Goal: Task Accomplishment & Management: Use online tool/utility

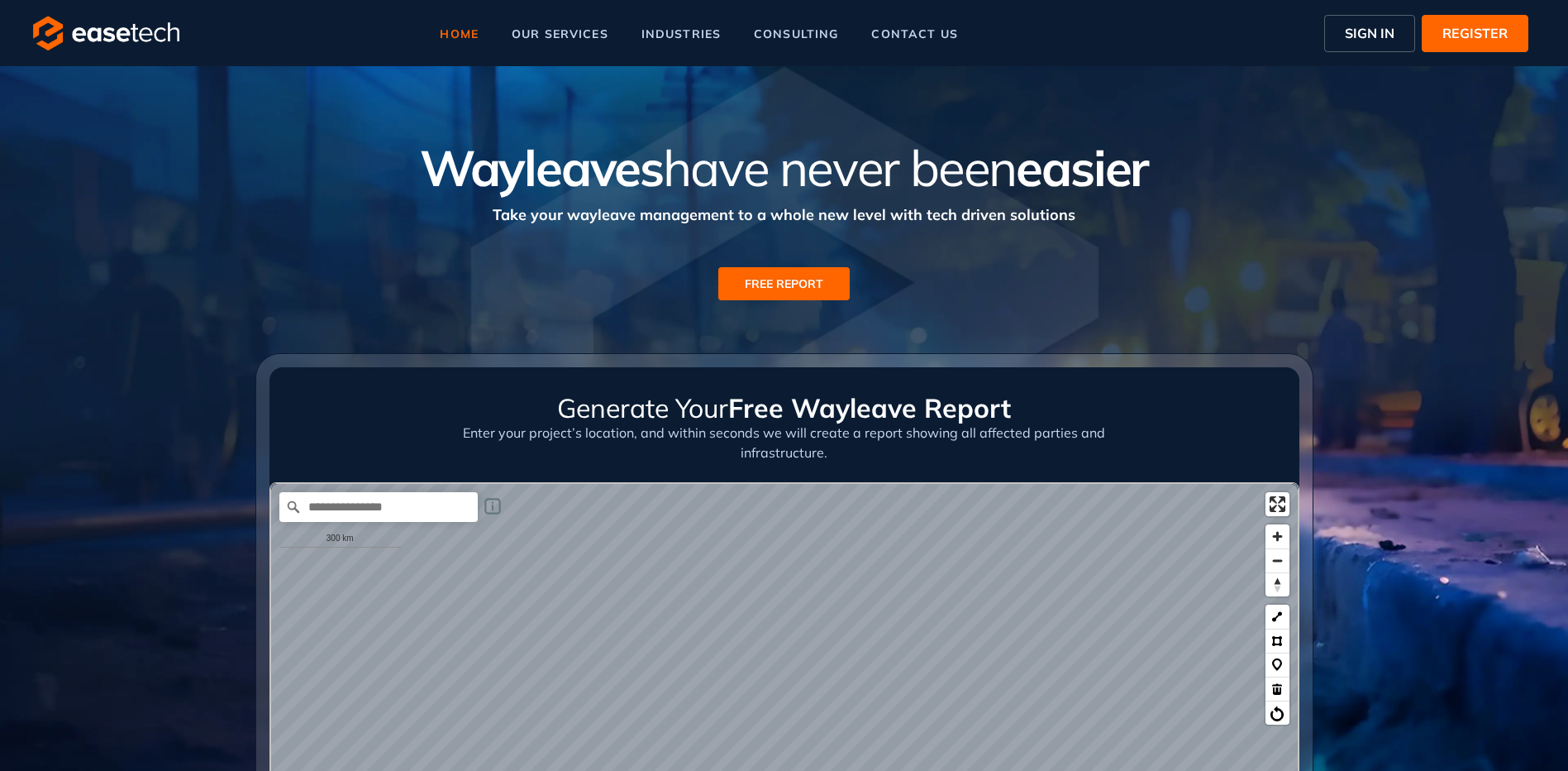
click at [1374, 37] on span "SIGN IN" at bounding box center [1370, 33] width 49 height 20
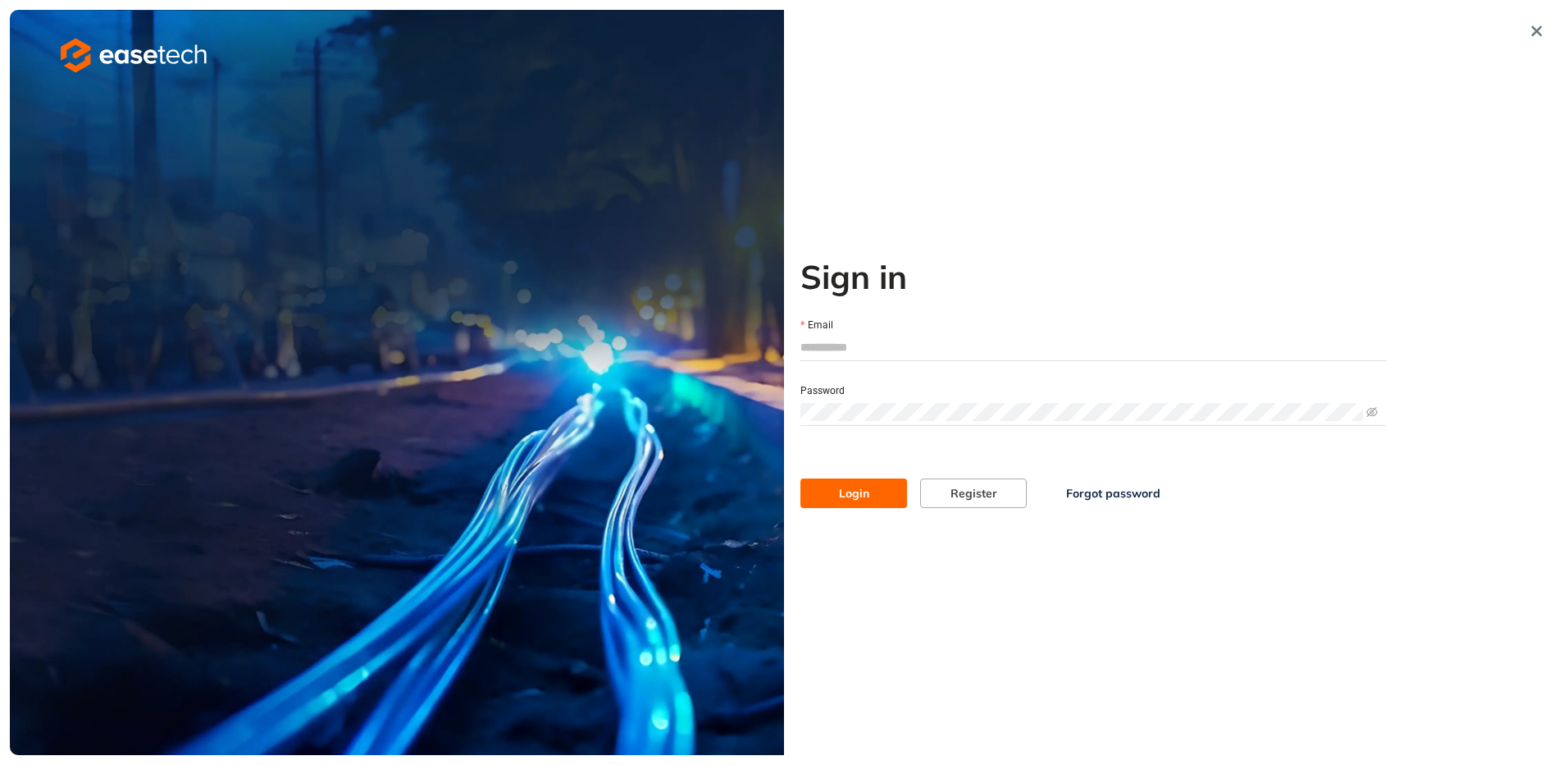
click at [948, 349] on input "Email" at bounding box center [1093, 346] width 586 height 24
click at [891, 351] on input "Email" at bounding box center [1093, 346] width 586 height 24
type input "**********"
click at [863, 491] on span "Login" at bounding box center [853, 493] width 30 height 18
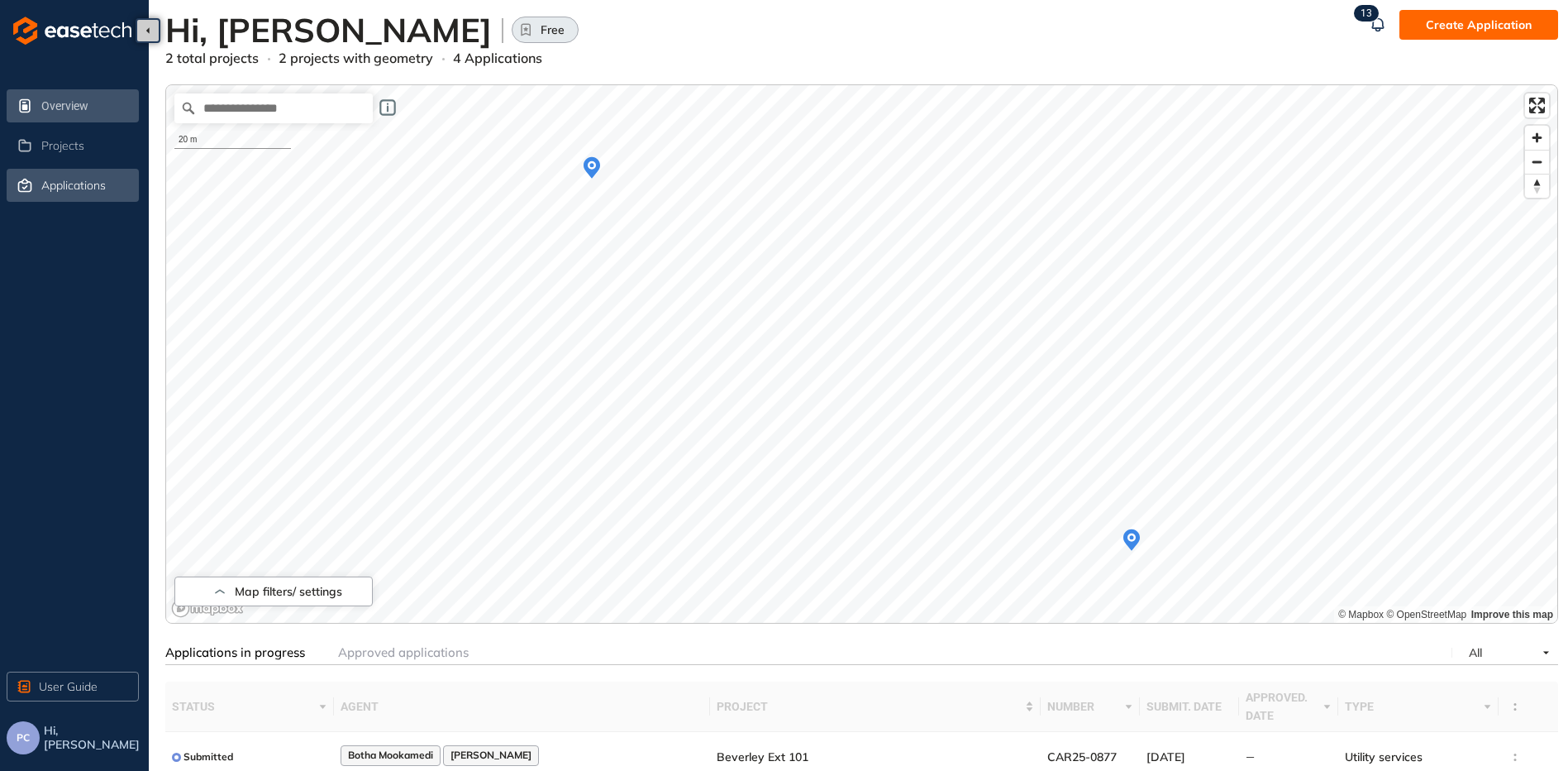
click at [68, 190] on span "Applications" at bounding box center [73, 185] width 65 height 14
